Goal: Task Accomplishment & Management: Complete application form

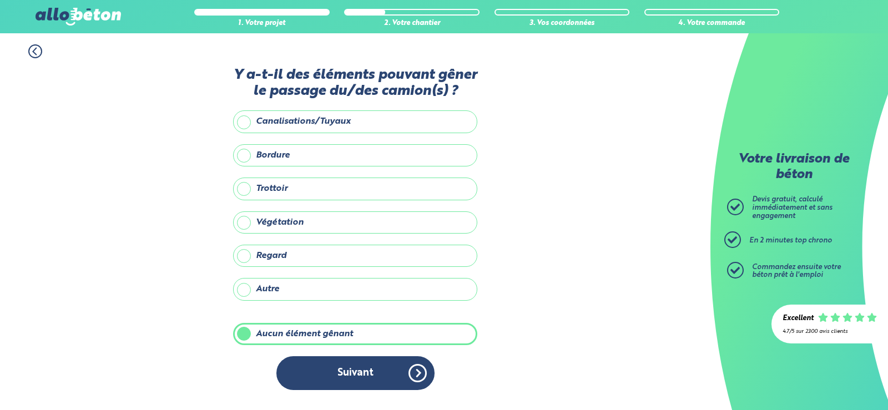
click at [320, 386] on button "Suivant" at bounding box center [355, 373] width 158 height 34
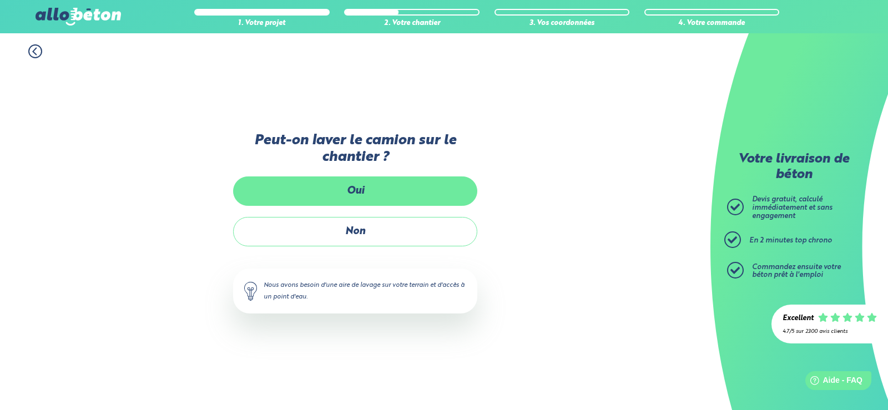
click at [343, 184] on label "Oui" at bounding box center [355, 190] width 244 height 29
click at [0, 0] on input "Oui" at bounding box center [0, 0] width 0 height 0
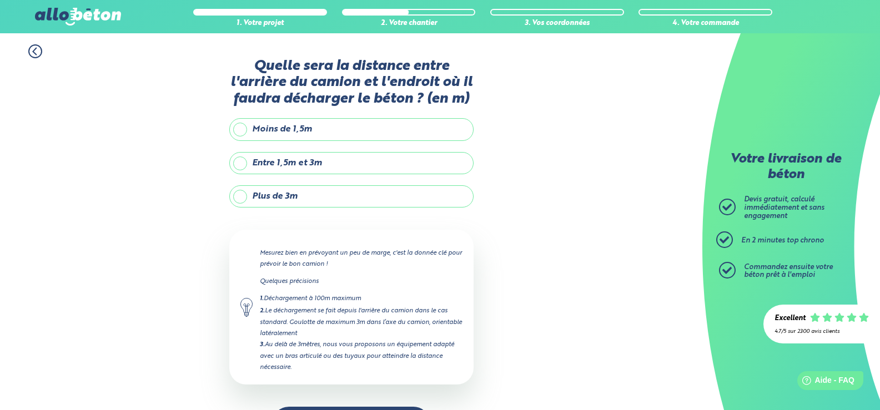
click at [238, 166] on label "Entre 1,5m et 3m" at bounding box center [351, 163] width 244 height 22
click at [0, 0] on input "Entre 1,5m et 3m" at bounding box center [0, 0] width 0 height 0
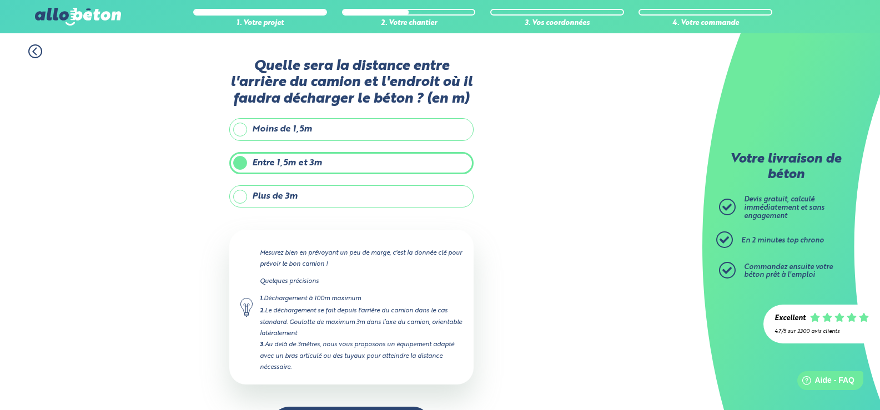
click at [240, 128] on label "Moins de 1,5m" at bounding box center [351, 129] width 244 height 22
click at [0, 0] on input "Moins de 1,5m" at bounding box center [0, 0] width 0 height 0
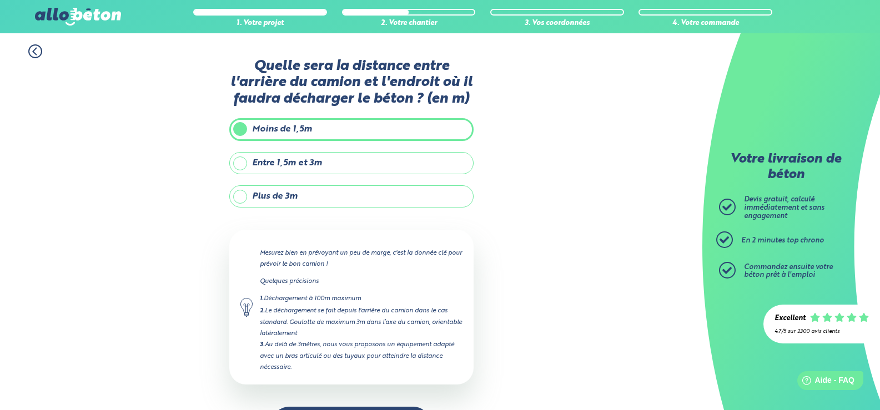
scroll to position [42, 0]
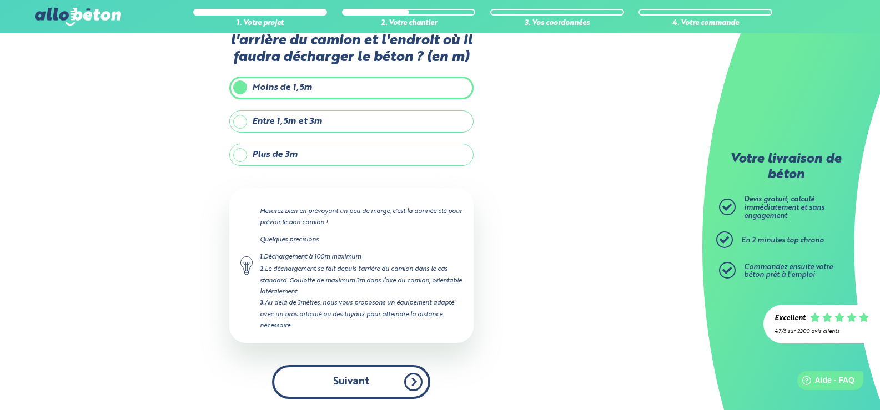
click at [359, 377] on button "Suivant" at bounding box center [351, 382] width 158 height 34
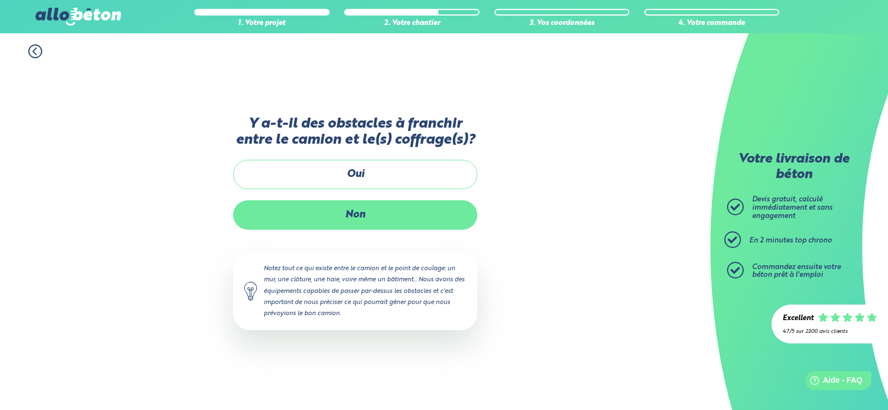
click at [360, 217] on label "Non" at bounding box center [355, 214] width 244 height 29
click at [0, 0] on input "Non" at bounding box center [0, 0] width 0 height 0
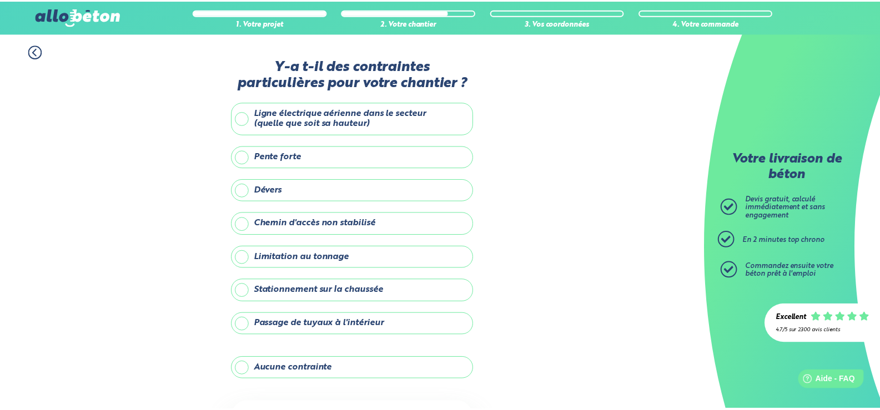
scroll to position [104, 0]
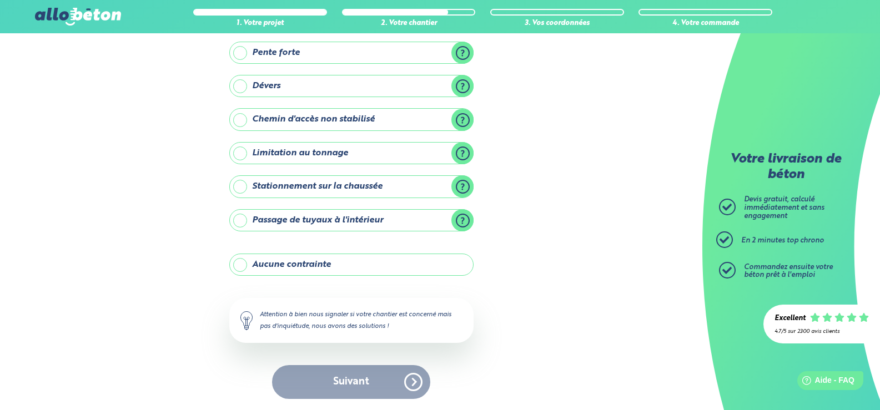
click at [240, 263] on label "Aucune contrainte" at bounding box center [351, 265] width 244 height 22
click at [0, 0] on input "Aucune contrainte" at bounding box center [0, 0] width 0 height 0
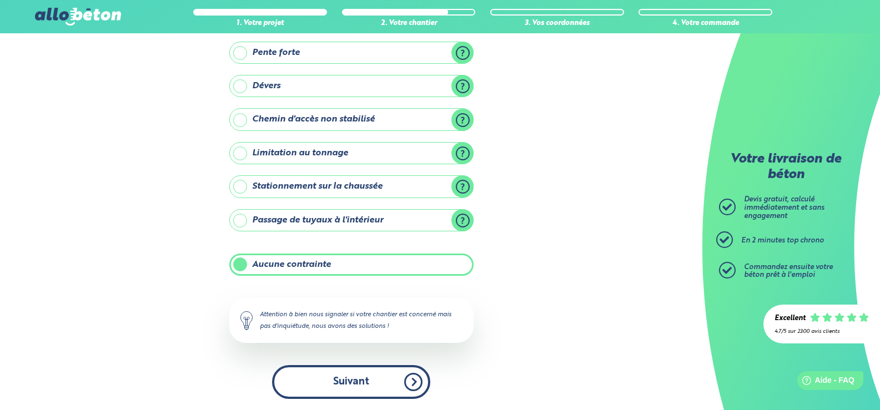
click at [351, 384] on button "Suivant" at bounding box center [351, 382] width 158 height 34
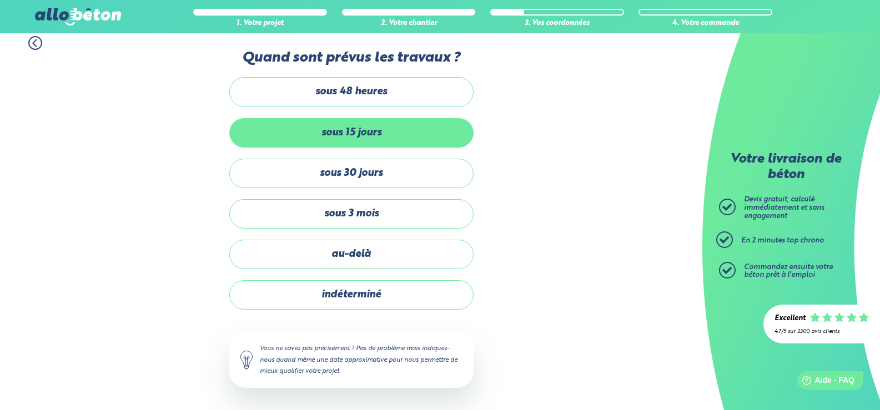
click at [312, 127] on label "sous 15 jours" at bounding box center [351, 132] width 244 height 29
click at [0, 0] on input "sous 15 jours" at bounding box center [0, 0] width 0 height 0
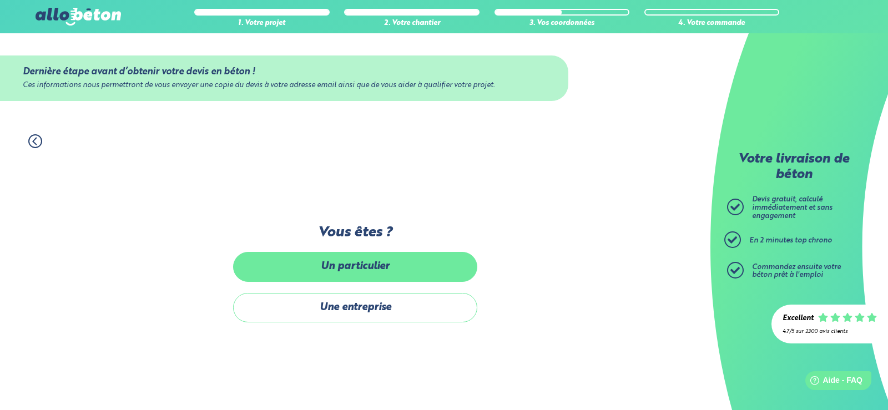
click at [346, 261] on label "Un particulier" at bounding box center [355, 266] width 244 height 29
click at [0, 0] on input "Un particulier" at bounding box center [0, 0] width 0 height 0
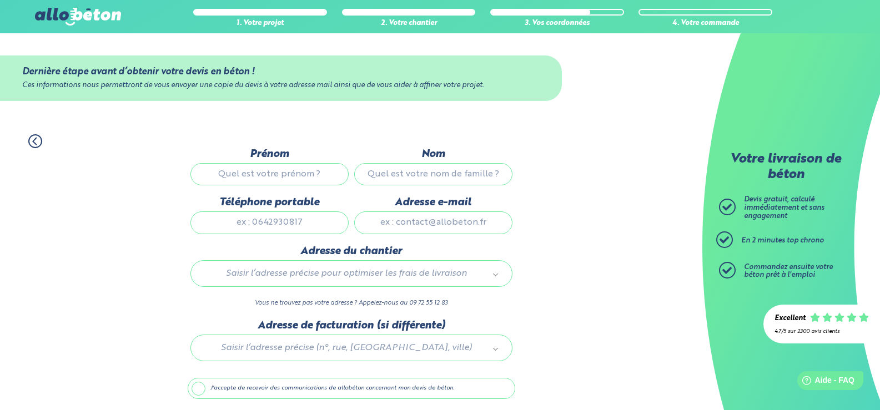
click at [265, 175] on input "Prénom" at bounding box center [269, 174] width 158 height 22
type input "Said"
type input "Aoudia"
type input "0679638426"
type input "[EMAIL_ADDRESS][DOMAIN_NAME]"
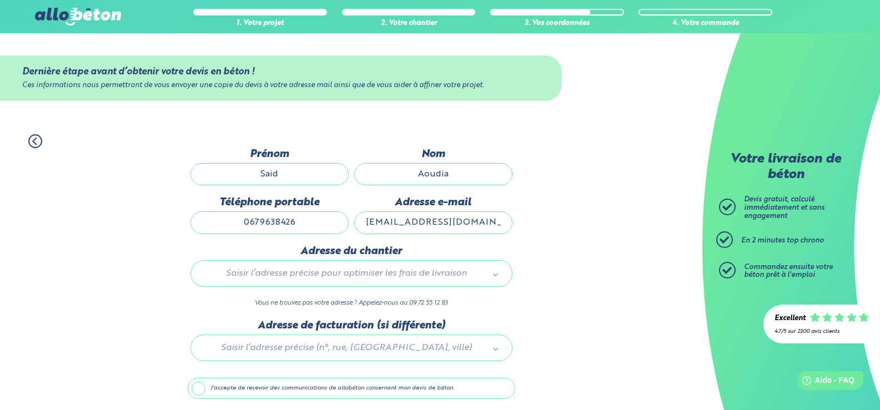
type input "21 Rue Des Marnières"
click at [419, 347] on div at bounding box center [351, 346] width 327 height 53
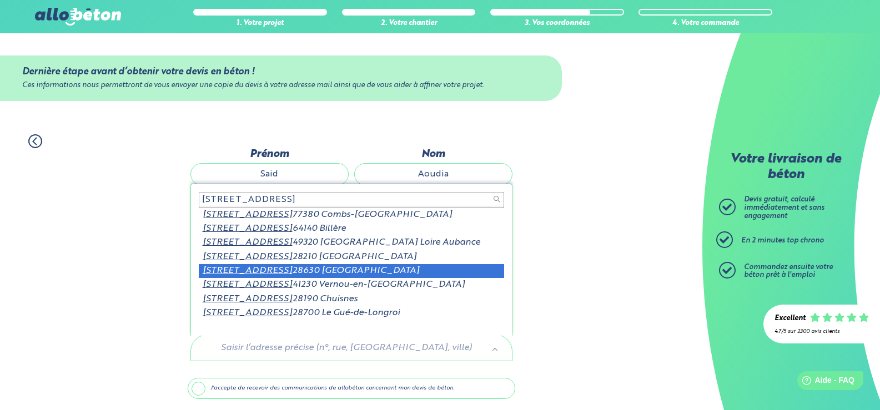
scroll to position [2, 0]
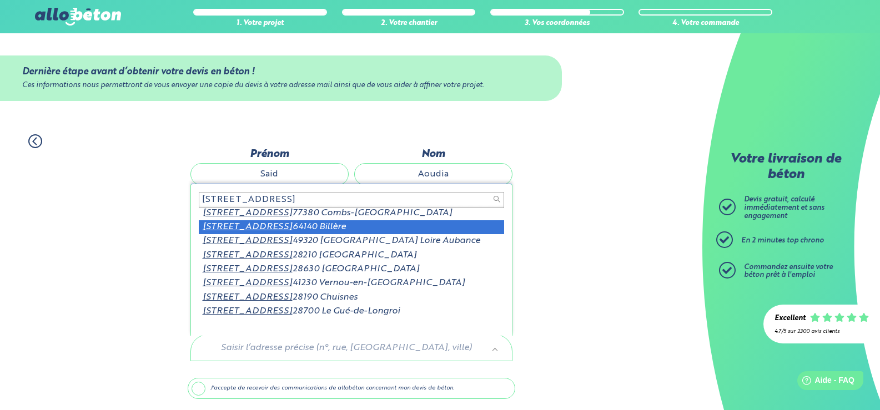
type input "21 rue des marnieres"
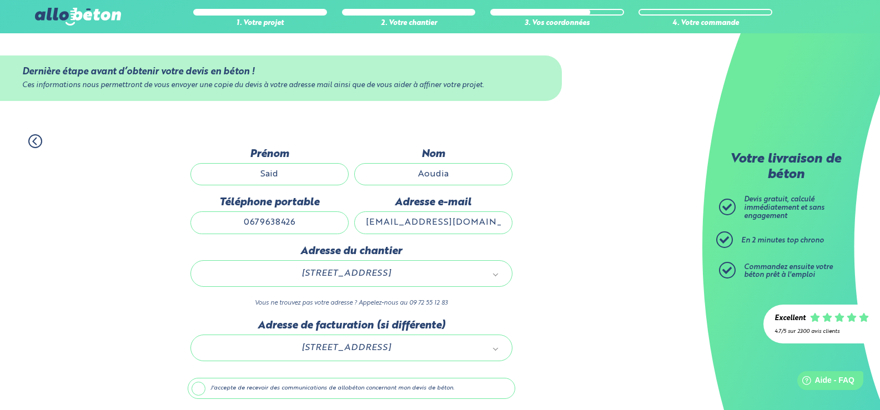
scroll to position [39, 0]
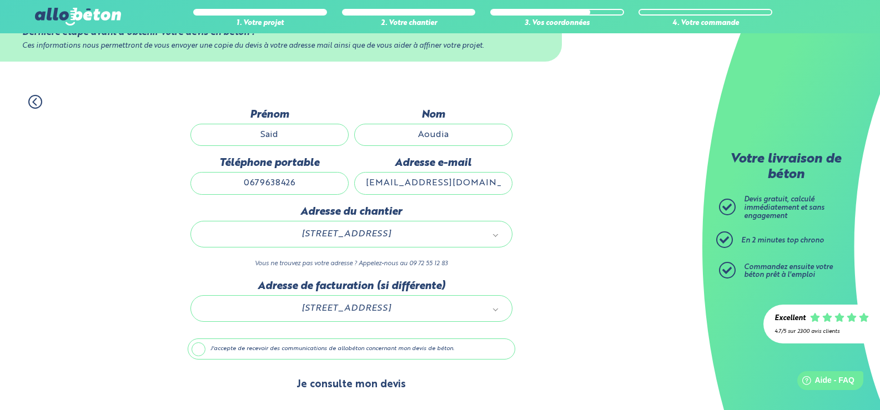
click at [322, 385] on button "Je consulte mon devis" at bounding box center [351, 385] width 132 height 28
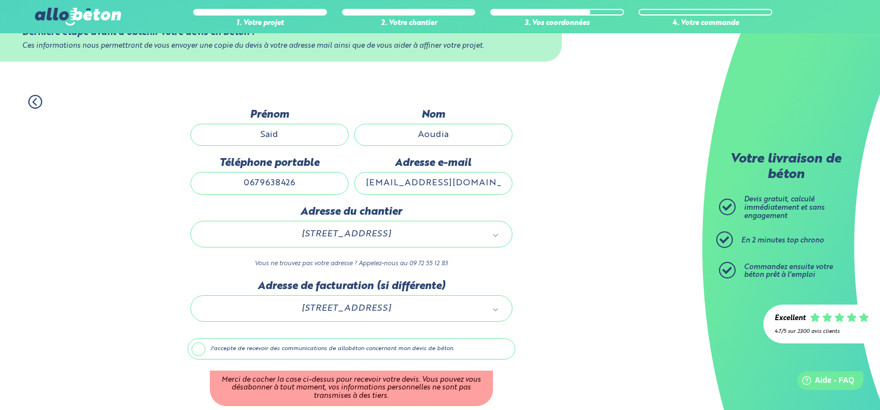
click at [198, 349] on label "J'accepte de recevoir des communications de allobéton concernant mon devis de b…" at bounding box center [351, 349] width 327 height 21
click at [0, 0] on input "J'accepte de recevoir des communications de allobéton concernant mon devis de b…" at bounding box center [0, 0] width 0 height 0
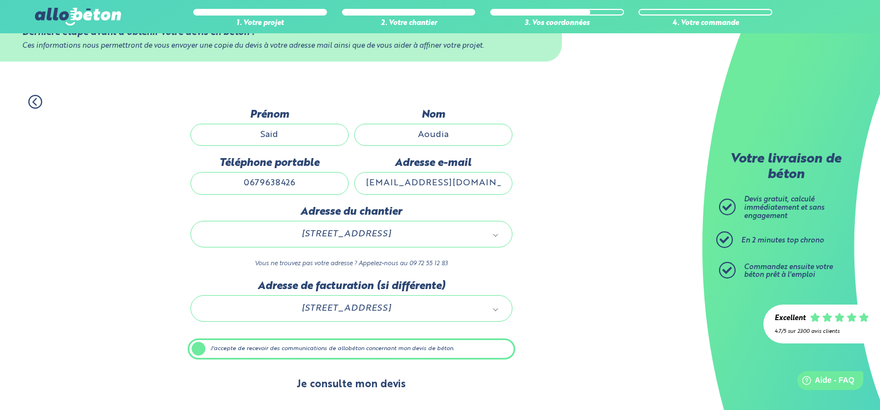
click at [312, 374] on button "Je consulte mon devis" at bounding box center [351, 385] width 132 height 28
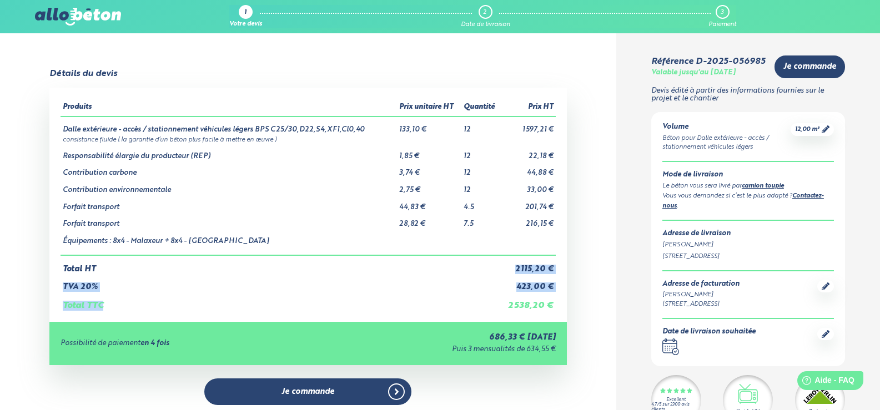
drag, startPoint x: 514, startPoint y: 269, endPoint x: 480, endPoint y: 314, distance: 56.6
click at [480, 314] on div "Produits Prix unitaire HT Quantité Prix HT Dalle extérieure - accès / stationne…" at bounding box center [307, 205] width 517 height 234
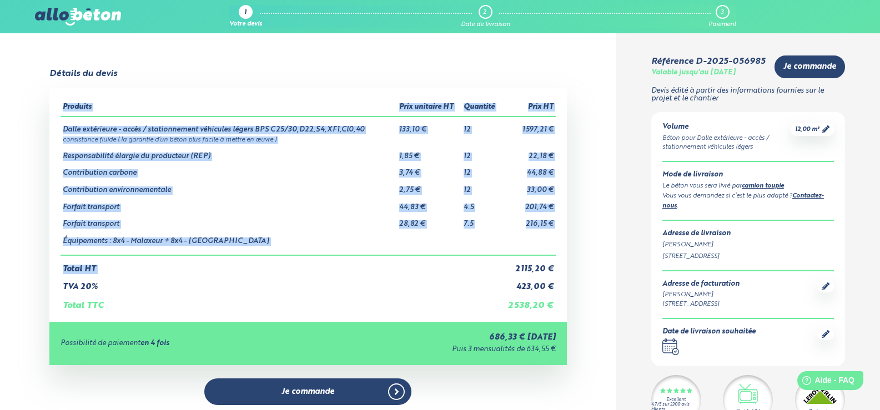
click at [458, 296] on td "Total TTC" at bounding box center [280, 301] width 440 height 19
